Goal: Transaction & Acquisition: Purchase product/service

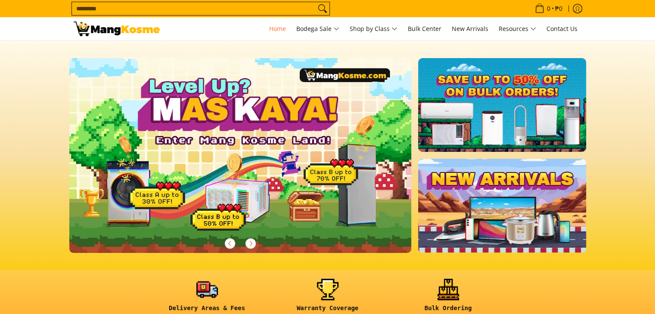
click at [136, 11] on input "Search..." at bounding box center [194, 8] width 244 height 13
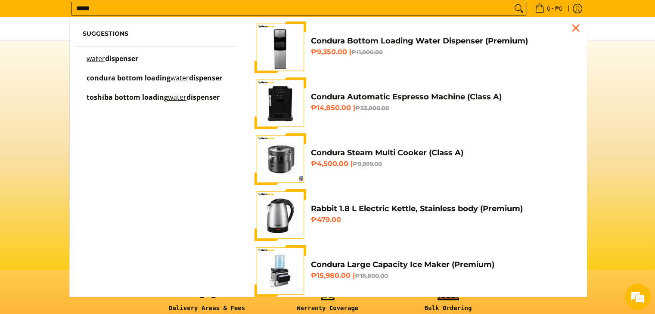
type input "*****"
click at [332, 38] on h4 "Condura Bottom Loading Water Dispenser (Premium)" at bounding box center [442, 41] width 263 height 10
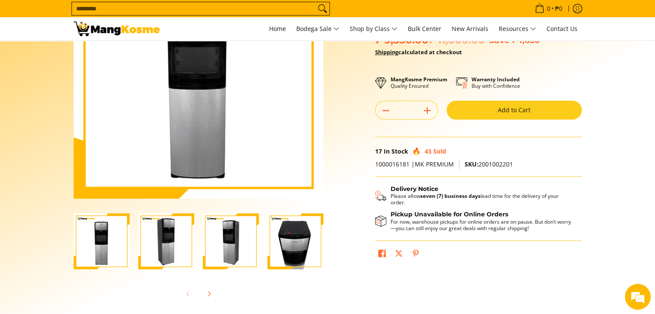
scroll to position [115, 0]
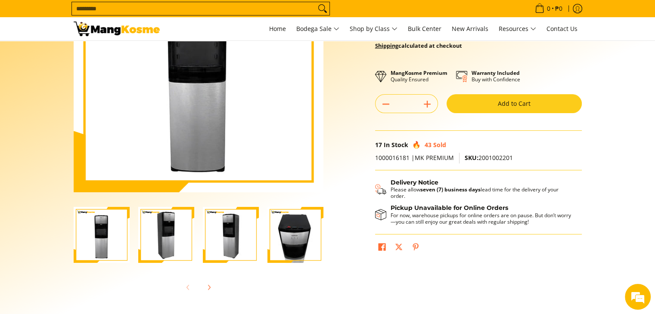
drag, startPoint x: 661, startPoint y: 33, endPoint x: 653, endPoint y: 78, distance: 46.0
click at [560, 104] on button "Add to Cart" at bounding box center [514, 103] width 135 height 19
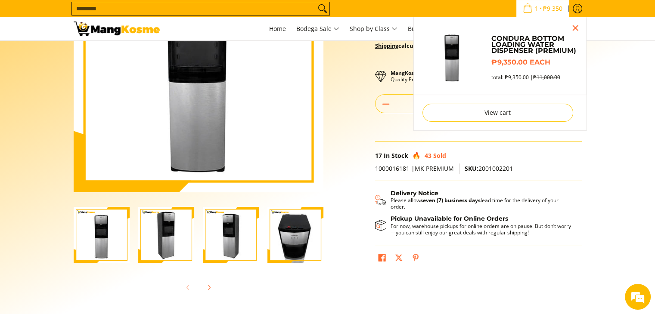
scroll to position [92, 0]
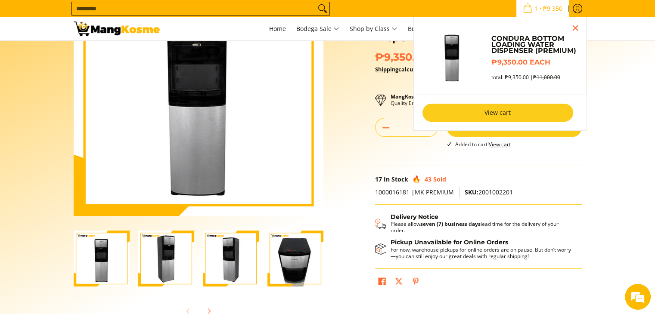
click at [527, 118] on link "View cart" at bounding box center [498, 113] width 151 height 18
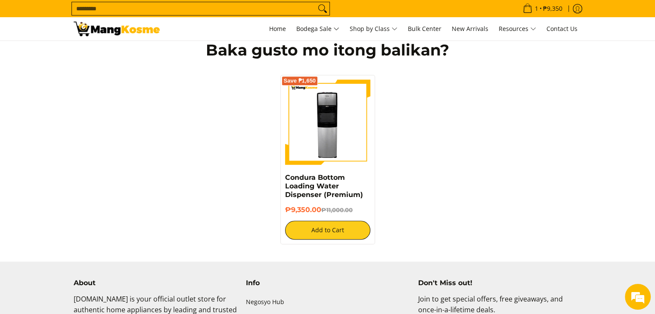
scroll to position [467, 0]
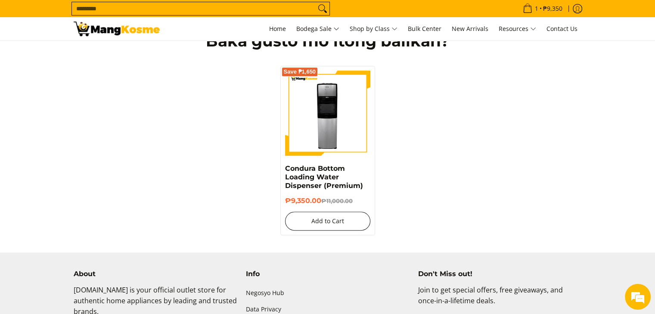
click at [313, 222] on button "Add to Cart" at bounding box center [327, 221] width 85 height 19
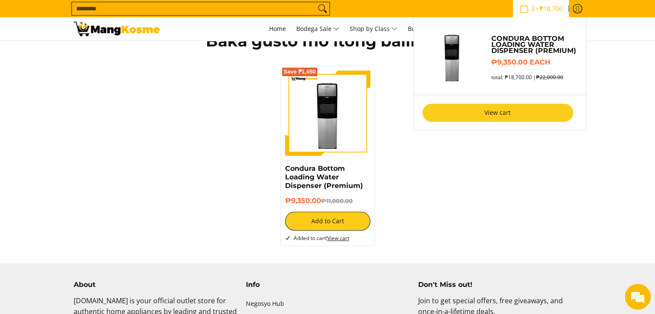
click at [514, 109] on link "View cart" at bounding box center [498, 113] width 151 height 18
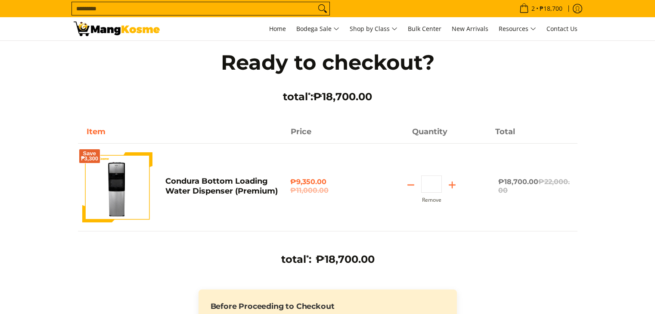
click at [408, 185] on line "Subtract" at bounding box center [411, 185] width 6 height 0
type input "*"
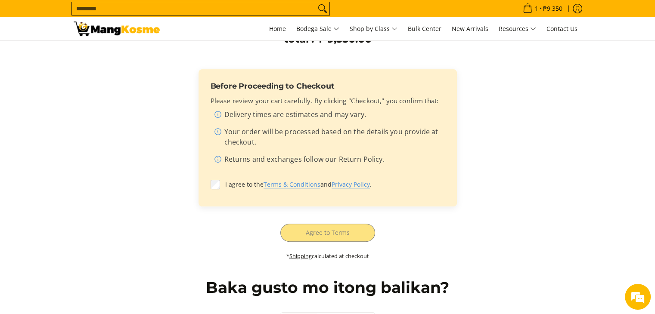
scroll to position [223, 0]
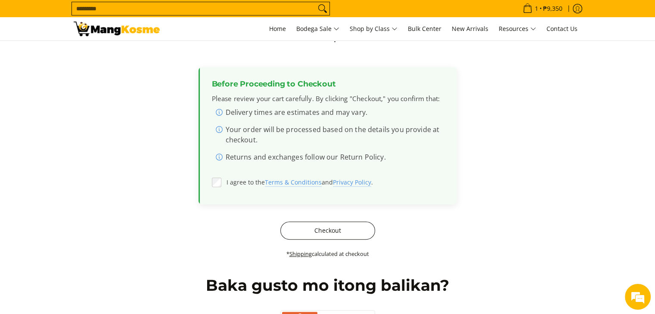
click at [324, 231] on button "Checkout" at bounding box center [327, 231] width 95 height 18
